Goal: Information Seeking & Learning: Check status

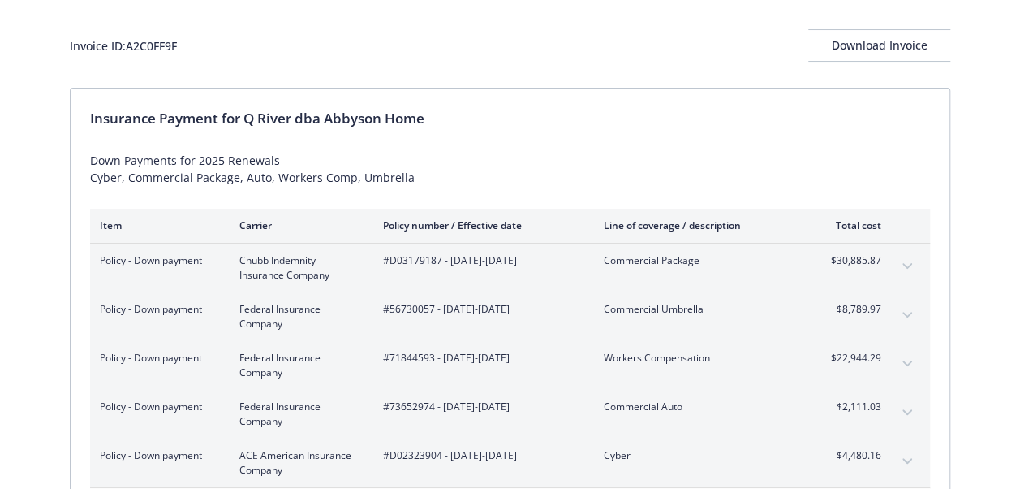
scroll to position [162, 0]
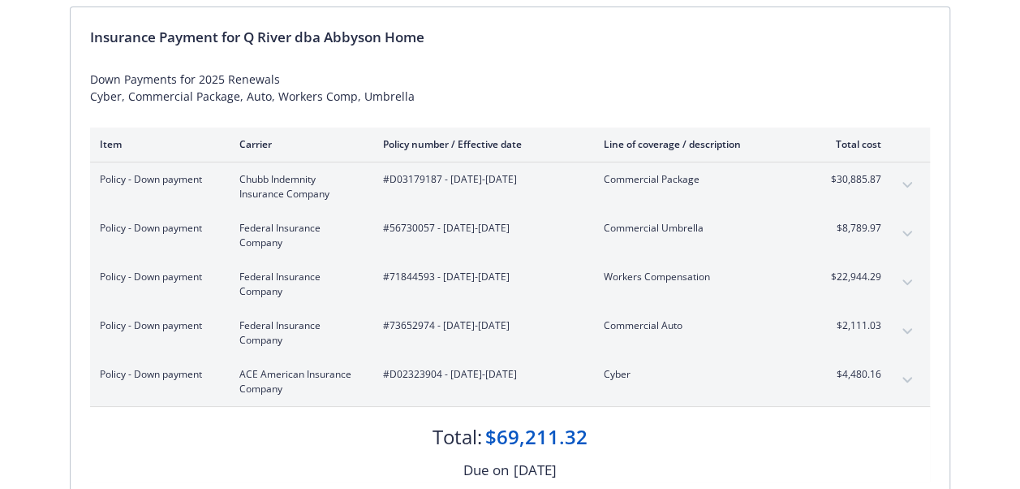
drag, startPoint x: 556, startPoint y: 372, endPoint x: 383, endPoint y: 375, distance: 172.9
click at [383, 375] on span "#D02323904 - [DATE]-[DATE]" at bounding box center [480, 374] width 195 height 15
drag, startPoint x: 383, startPoint y: 375, endPoint x: 433, endPoint y: 372, distance: 50.4
copy span "#D02323904 - [DATE]-[DATE]"
